Goal: Check status: Check status

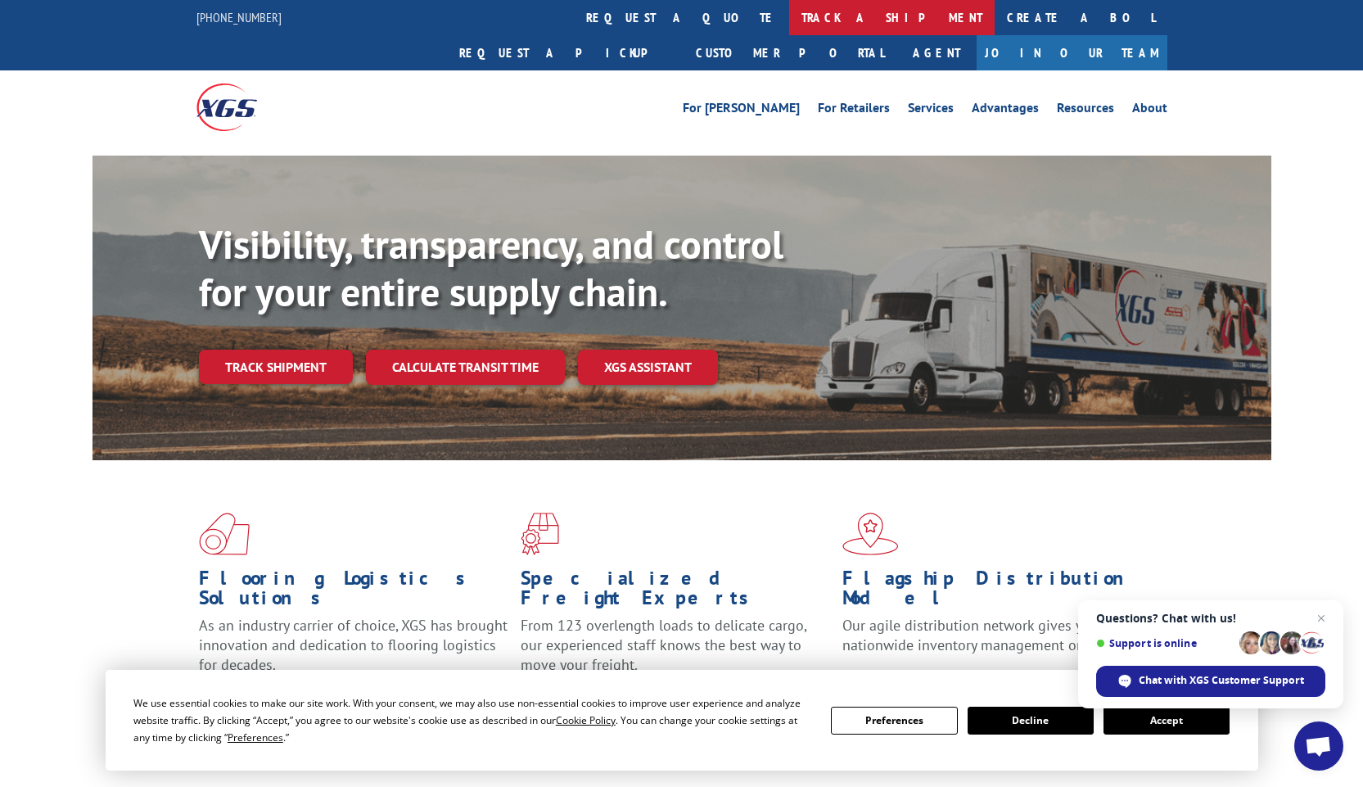
click at [789, 19] on link "track a shipment" at bounding box center [891, 17] width 205 height 35
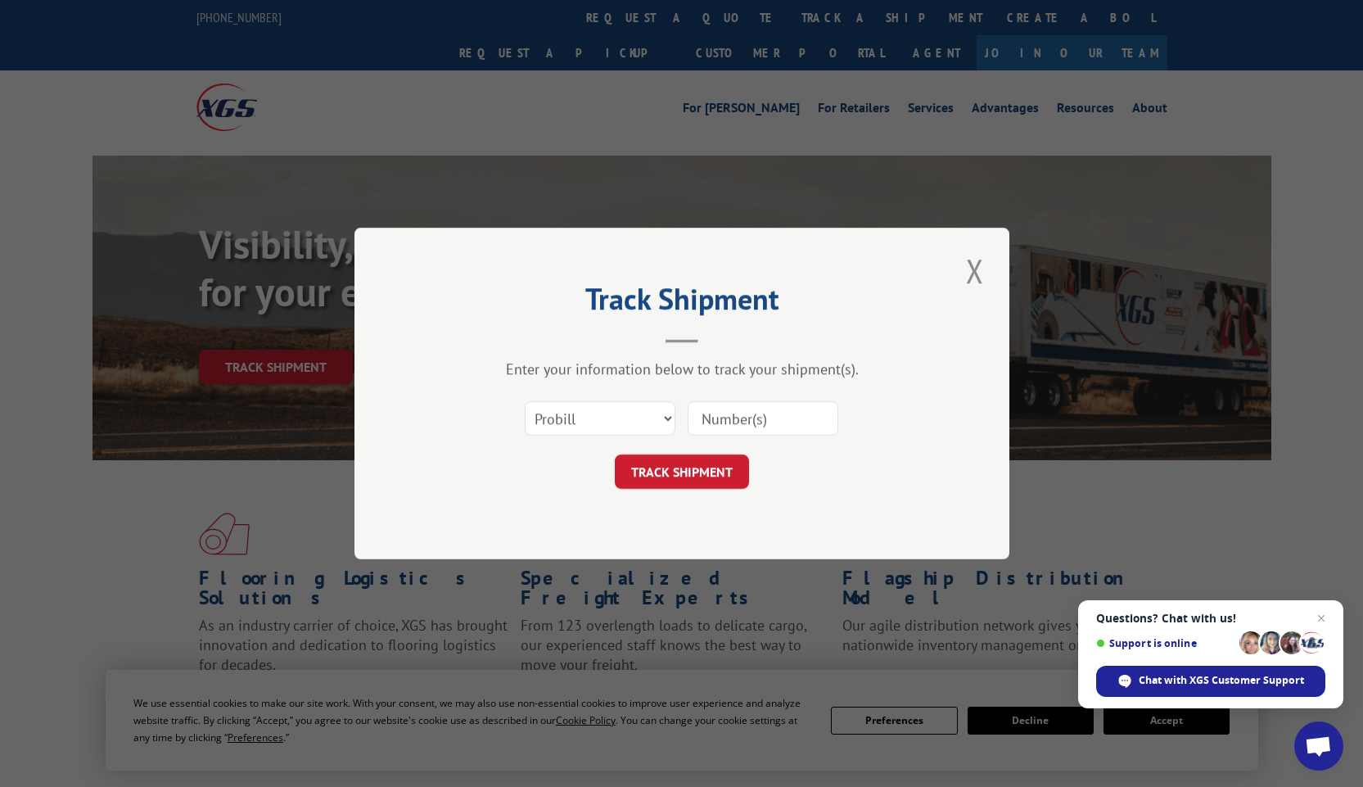
click at [722, 418] on input at bounding box center [763, 418] width 151 height 34
type input "17386316"
click at [701, 453] on form "Select category... Probill BOL PO 17386316 TRACK SHIPMENT" at bounding box center [681, 439] width 491 height 97
click at [701, 460] on button "TRACK SHIPMENT" at bounding box center [682, 471] width 134 height 34
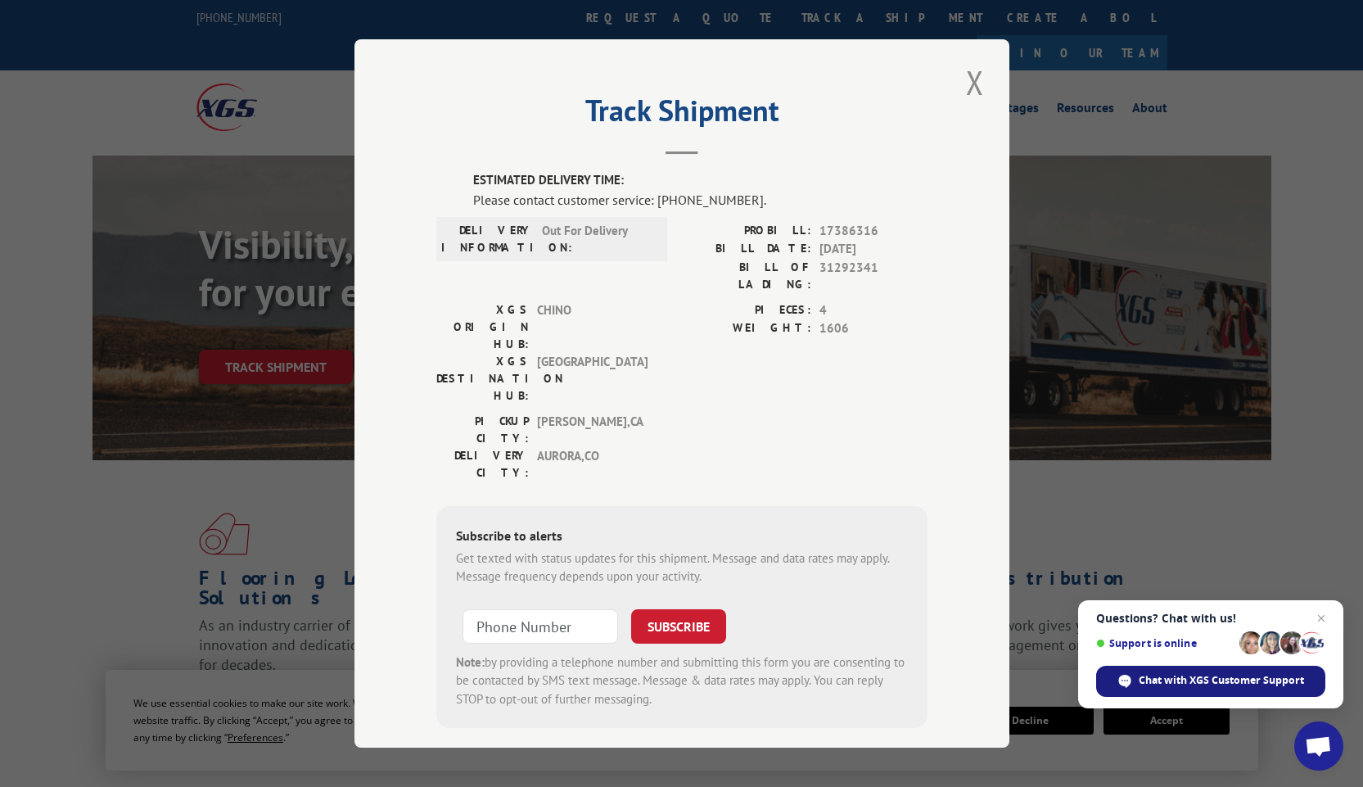
click at [1187, 688] on span "Chat with XGS Customer Support" at bounding box center [1210, 680] width 229 height 31
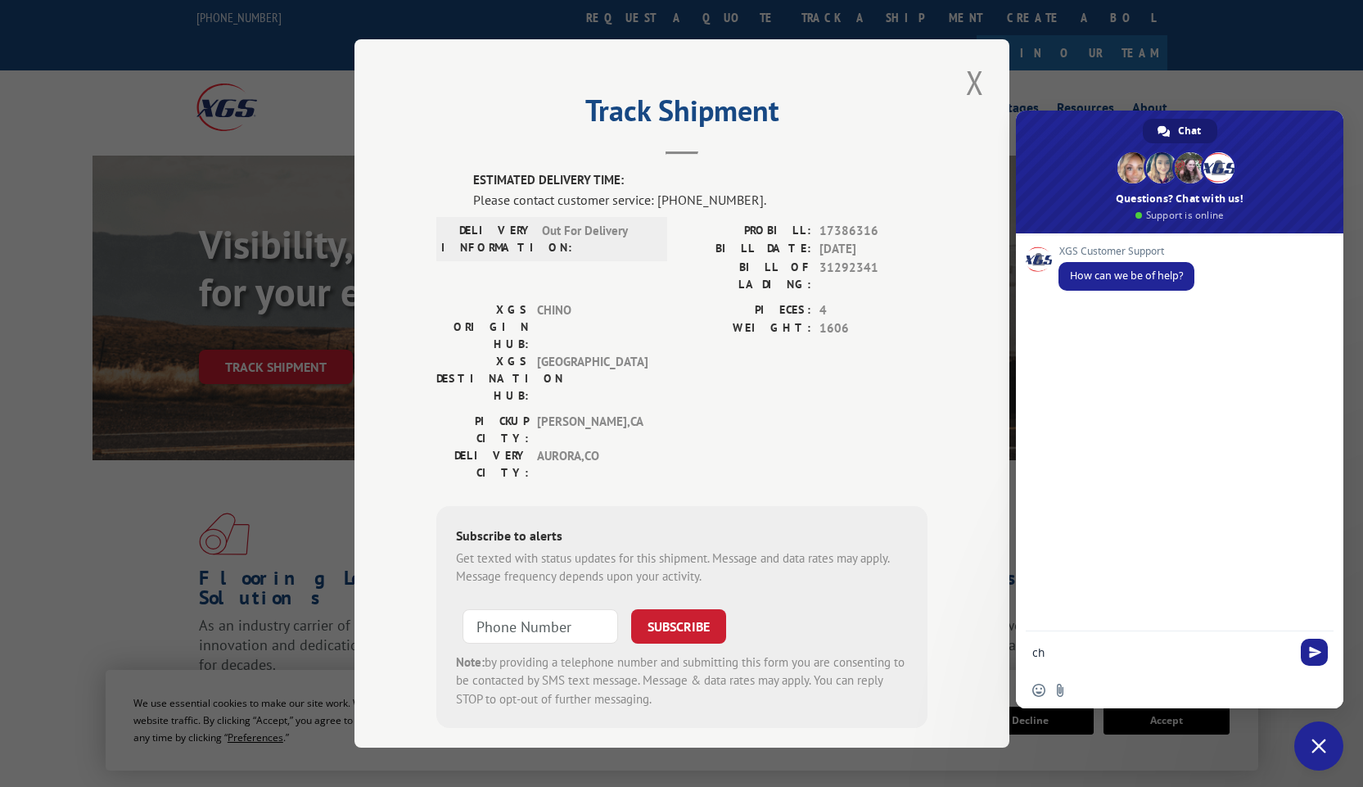
type textarea "c"
type textarea "Hi I'm checking if you have an ETA on delivery for pro# 17386316?"
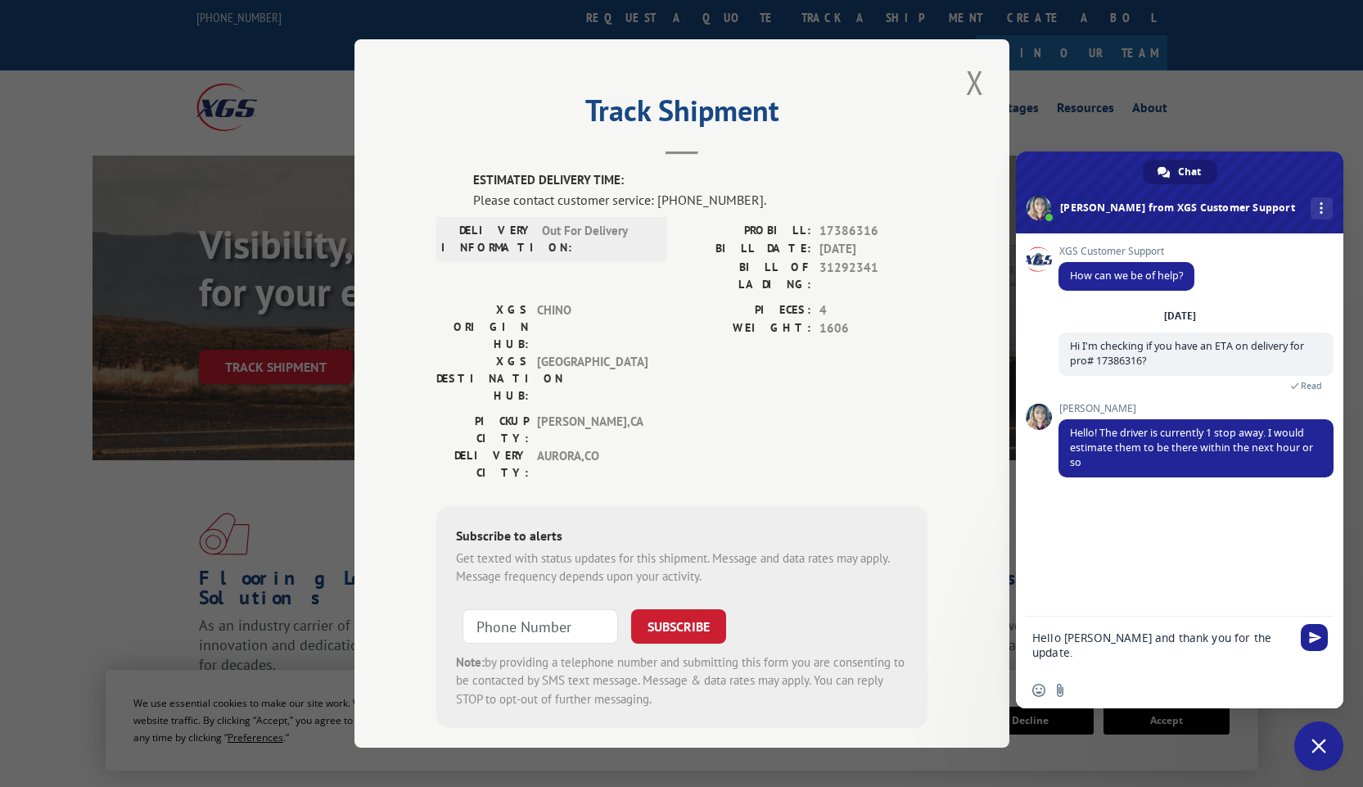
type textarea "Hello [PERSON_NAME] and thank you for the update."
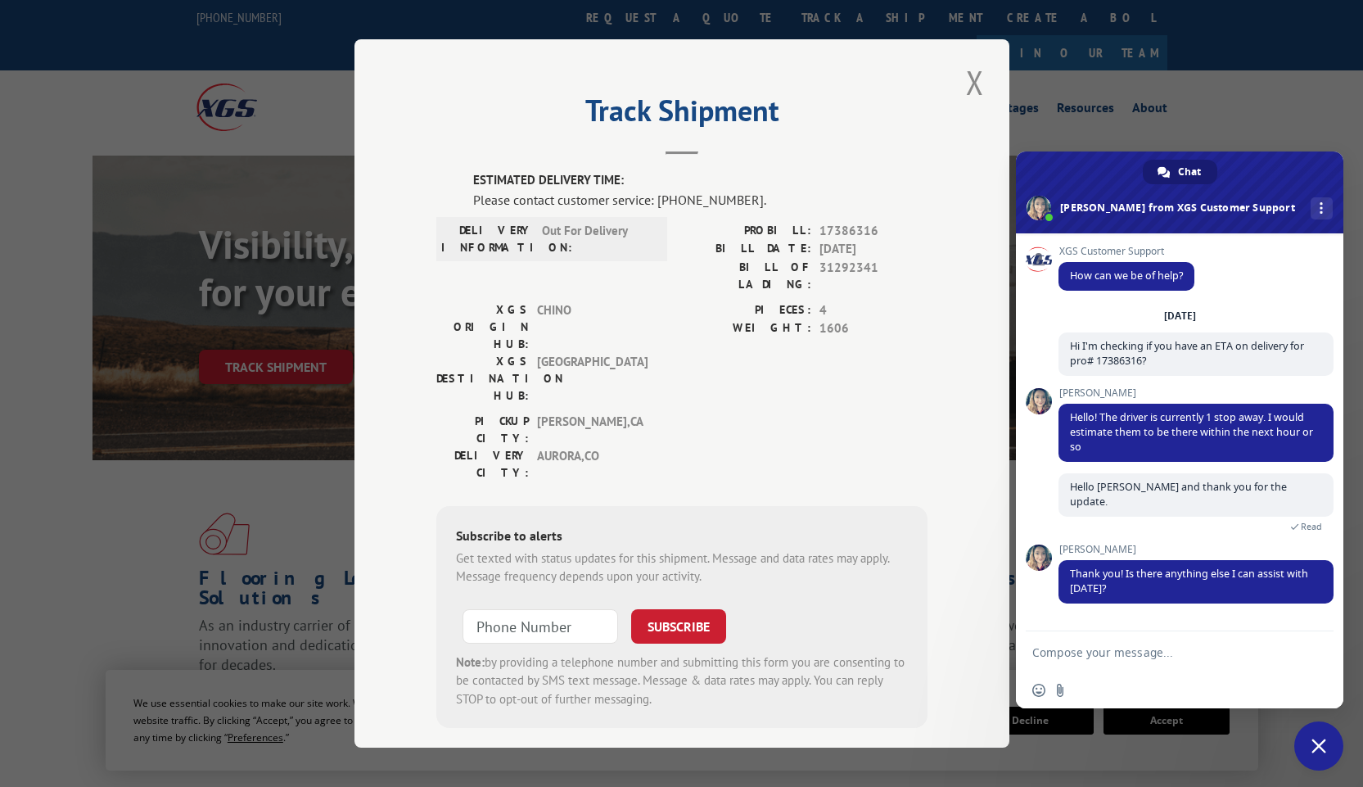
click at [1053, 651] on textarea "Compose your message..." at bounding box center [1163, 651] width 262 height 41
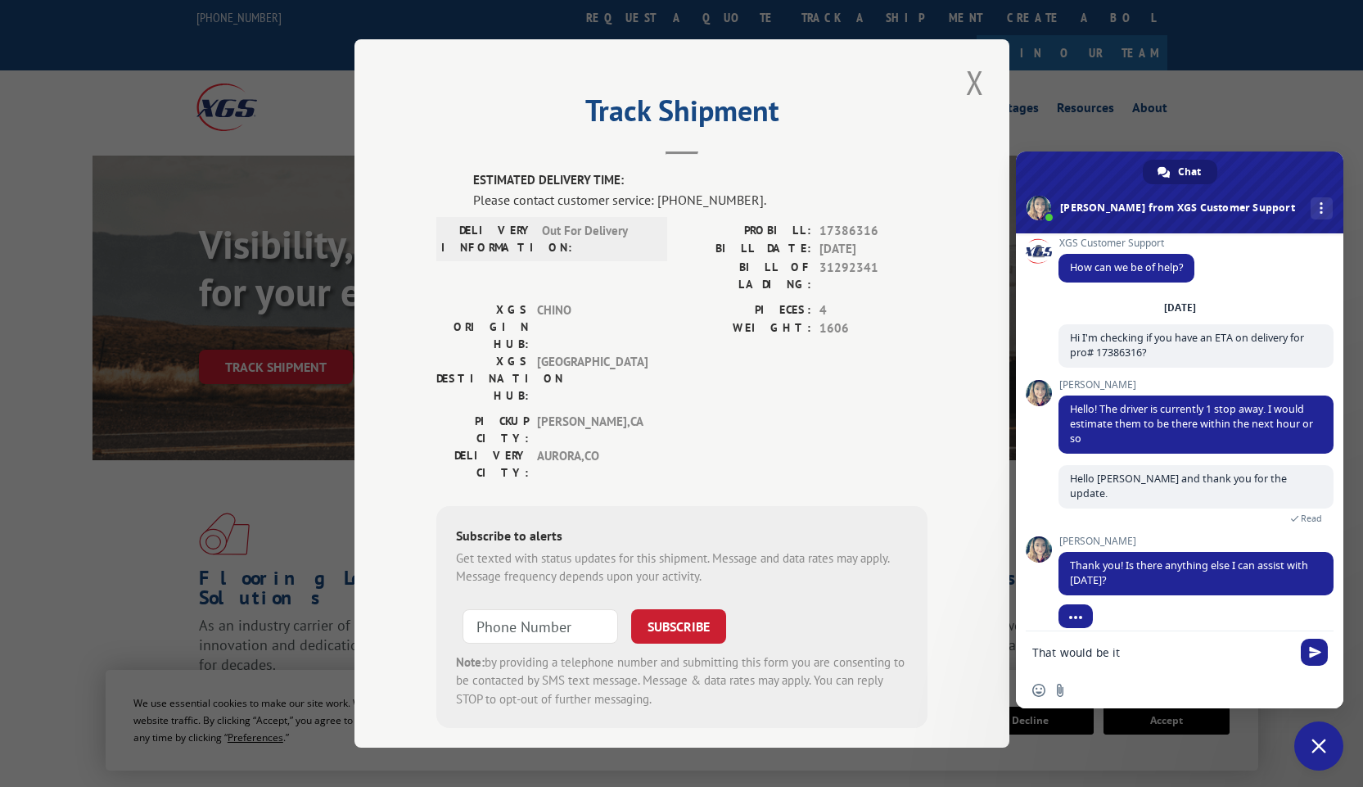
type textarea "That would be it."
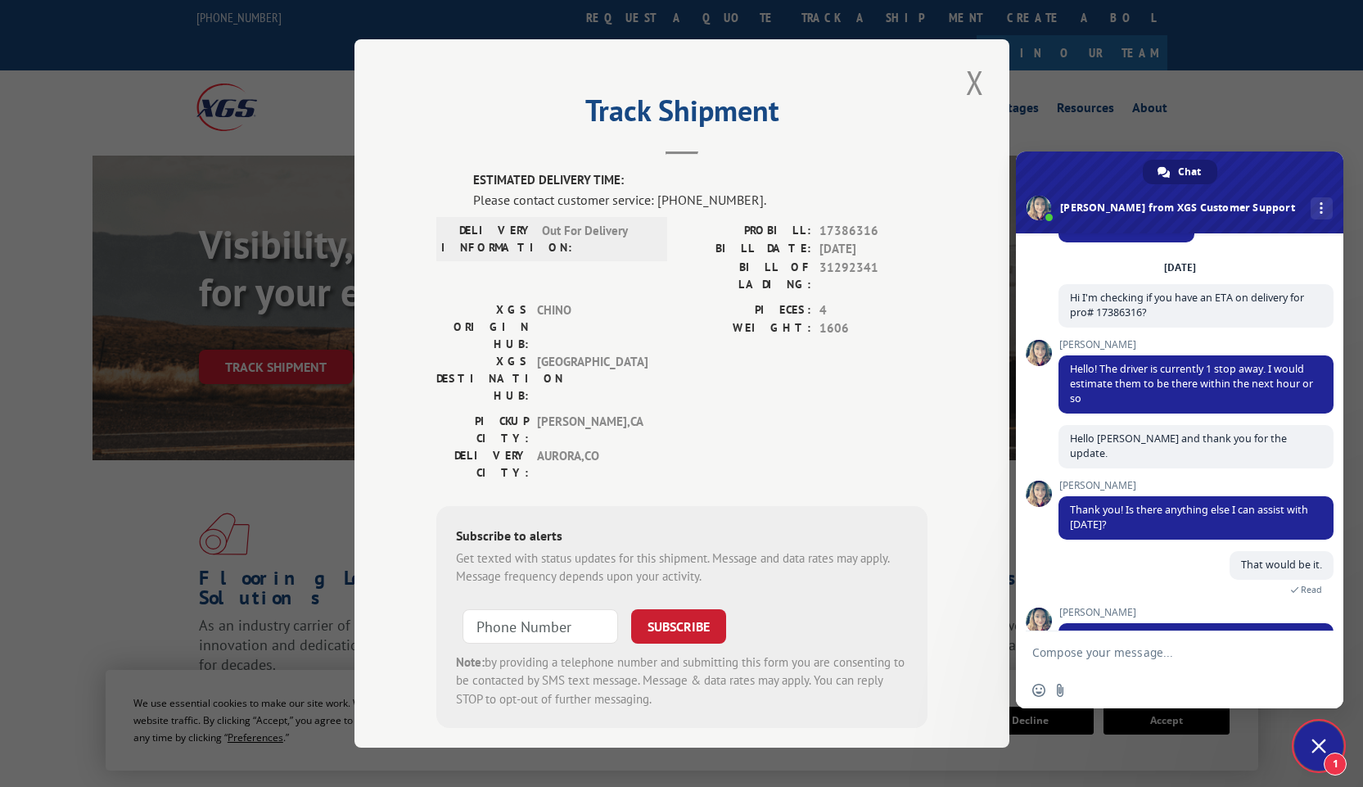
scroll to position [131, 0]
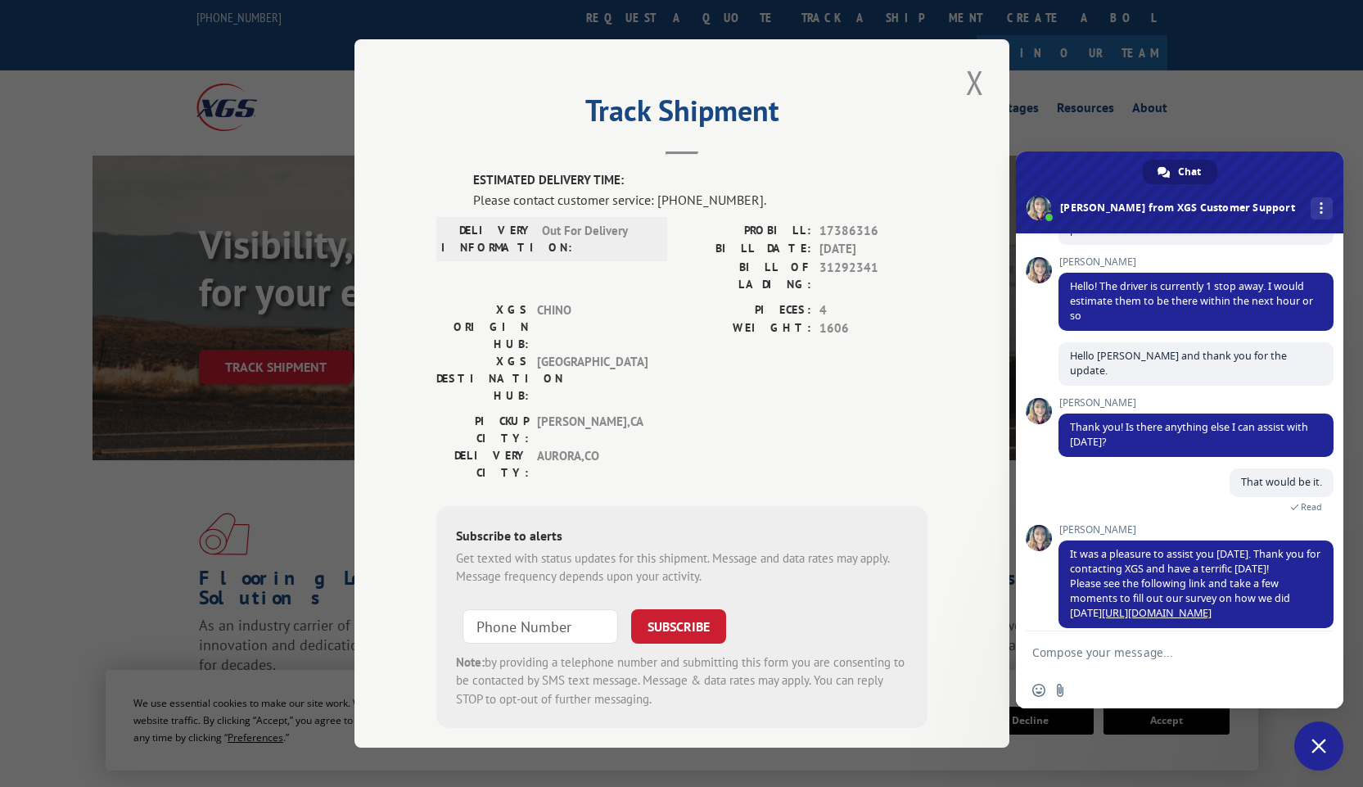
click at [1106, 652] on textarea "Compose your message..." at bounding box center [1163, 651] width 262 height 41
type textarea "Have a great day!"
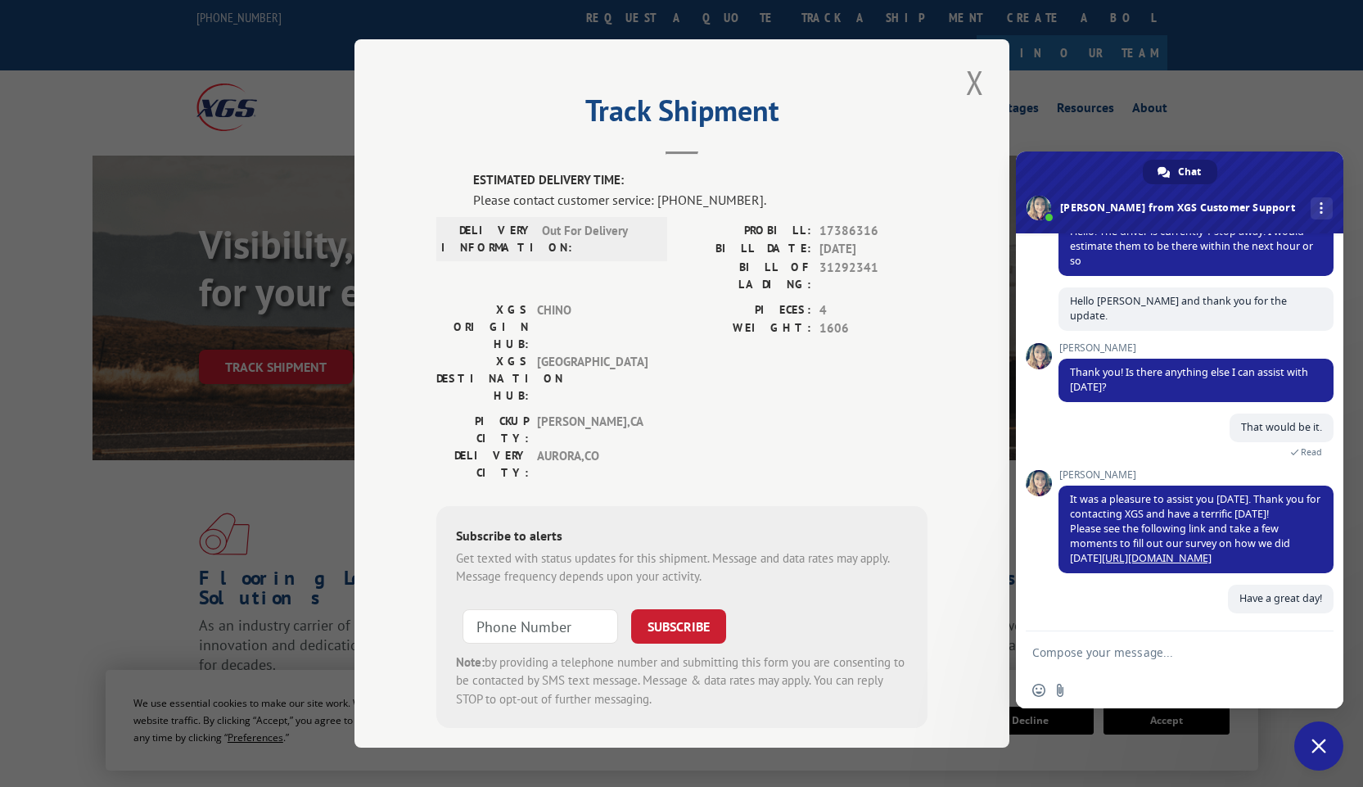
scroll to position [171, 0]
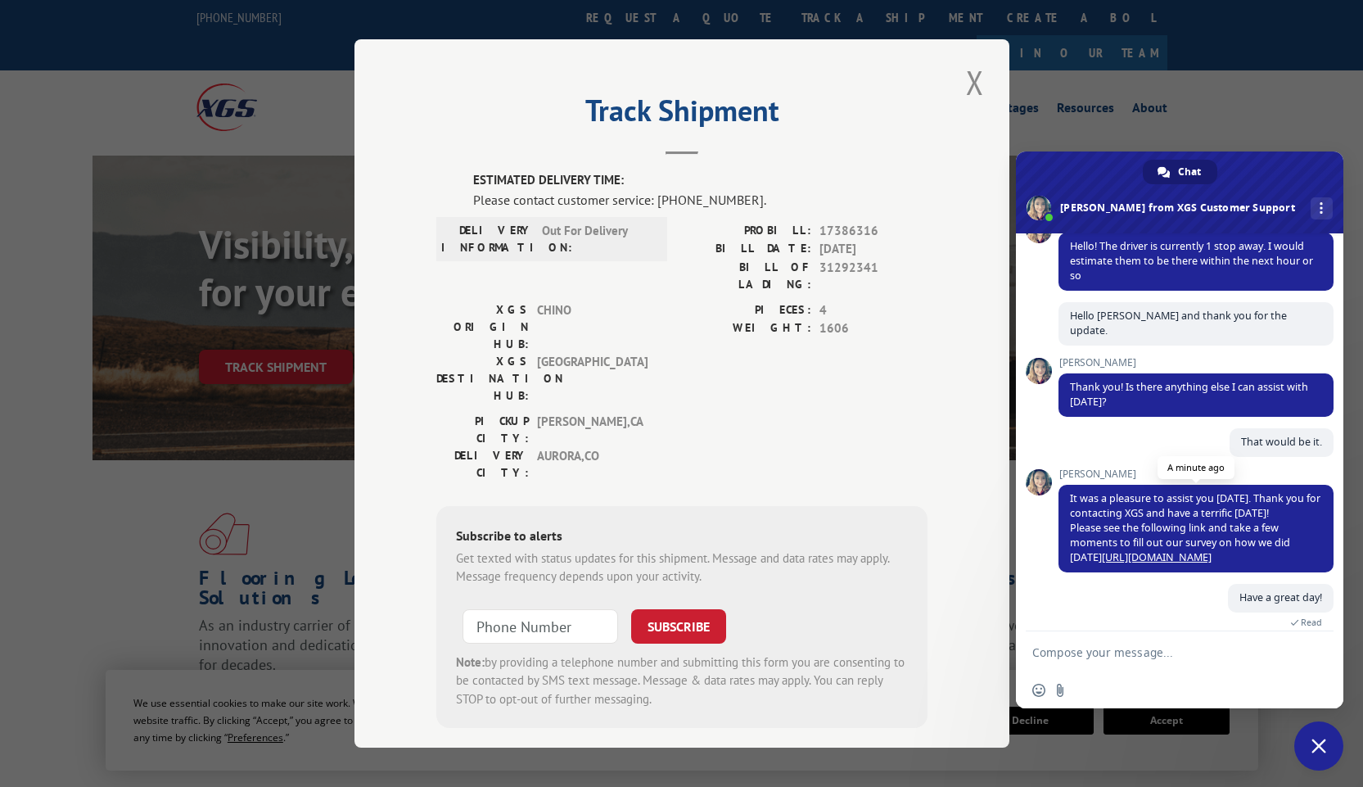
click at [1102, 550] on link "[URL][DOMAIN_NAME]" at bounding box center [1157, 557] width 110 height 14
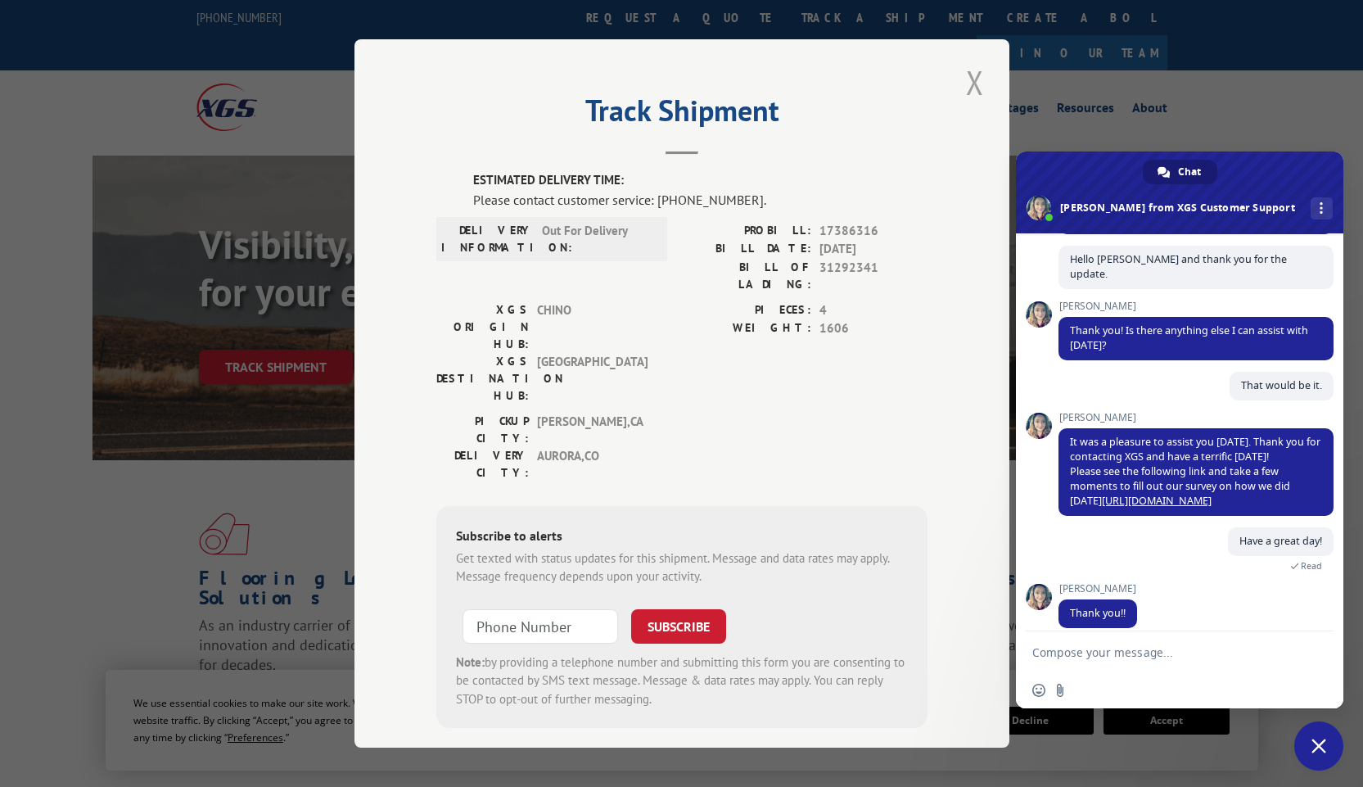
click at [972, 86] on button "Close modal" at bounding box center [975, 82] width 28 height 45
